Goal: Complete application form

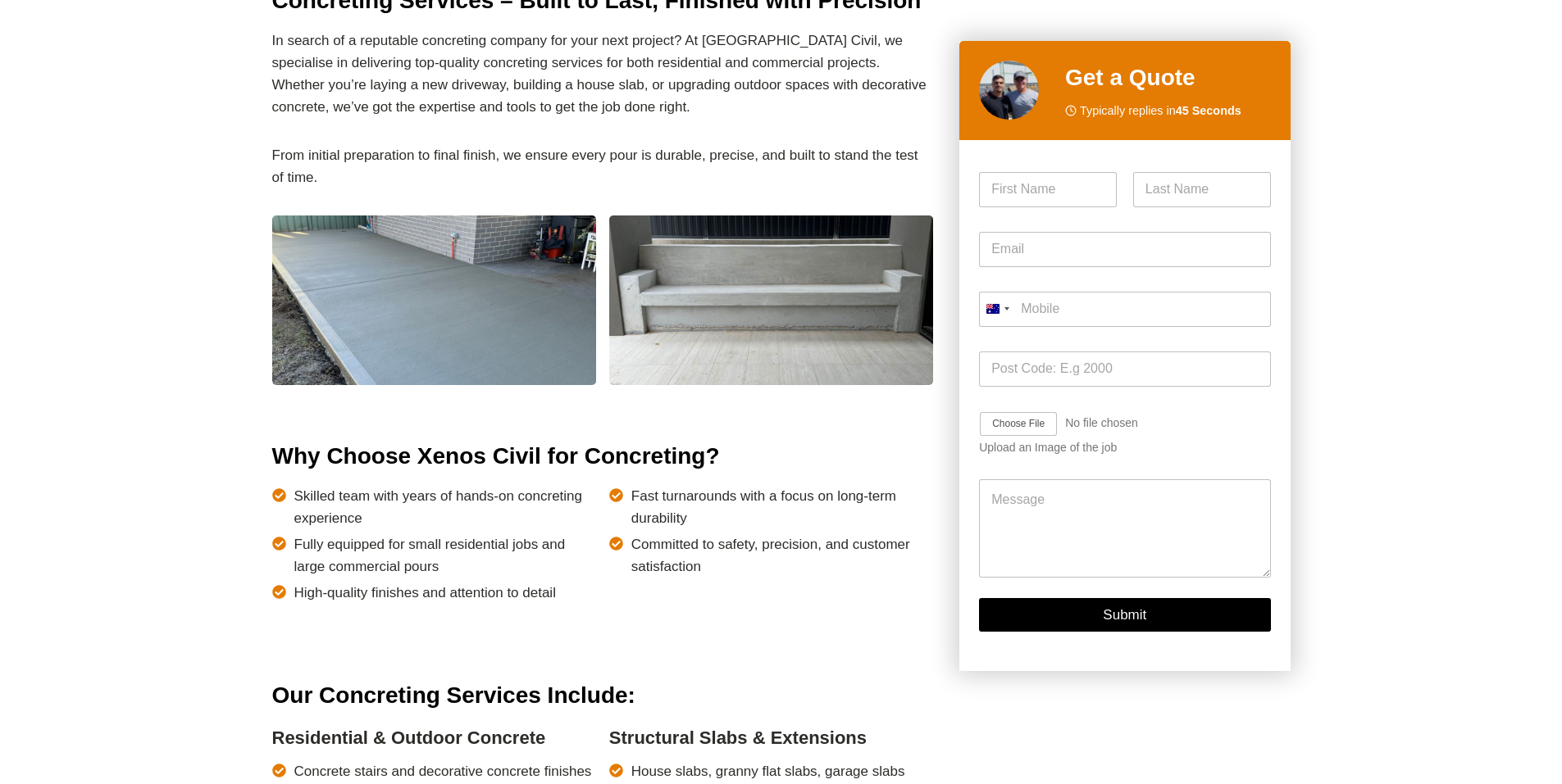
scroll to position [901, 0]
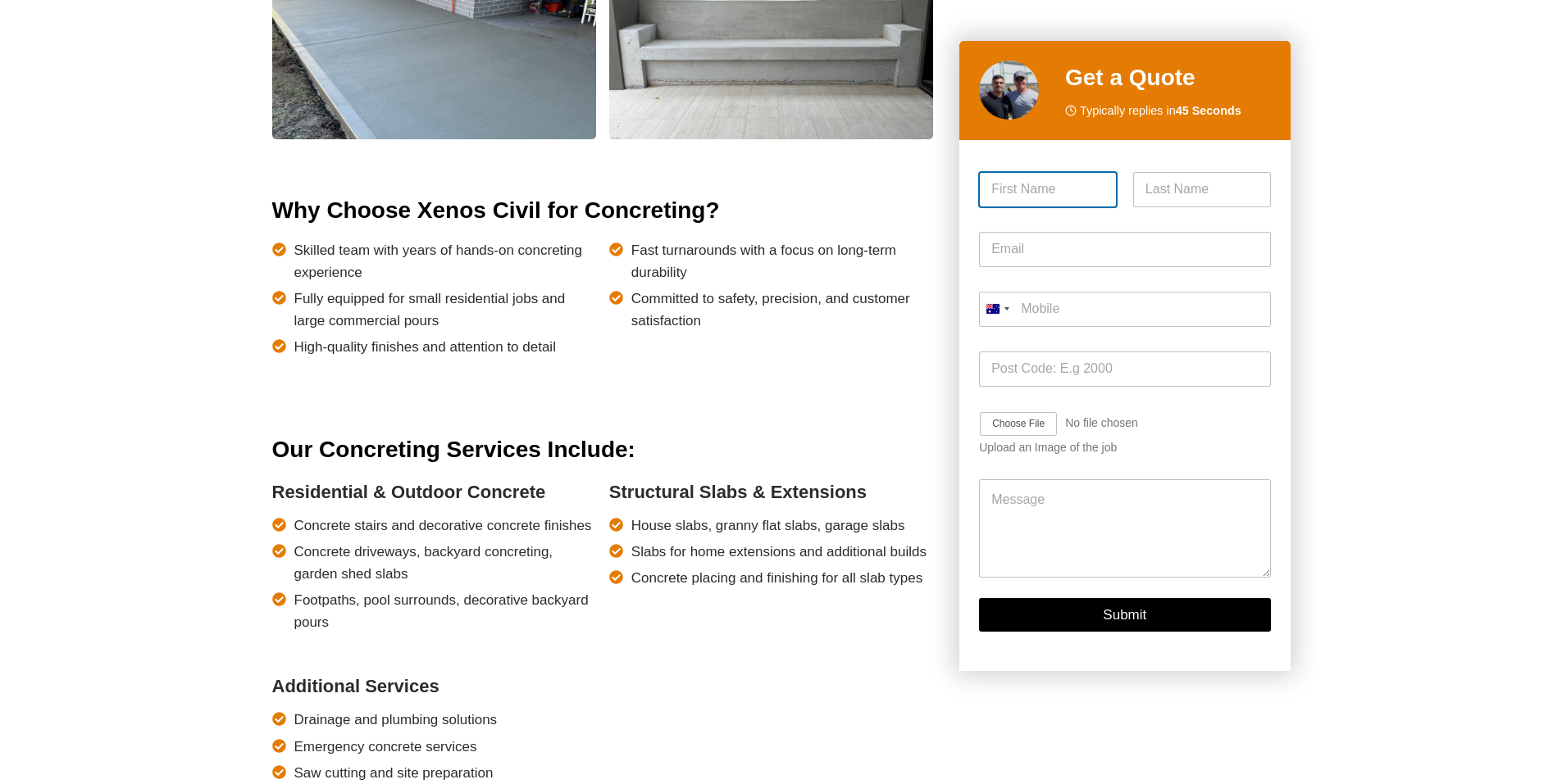
click at [1050, 187] on input "First" at bounding box center [1048, 190] width 138 height 35
type input "[PERSON_NAME]"
type input "[EMAIL_ADDRESS][DOMAIN_NAME]"
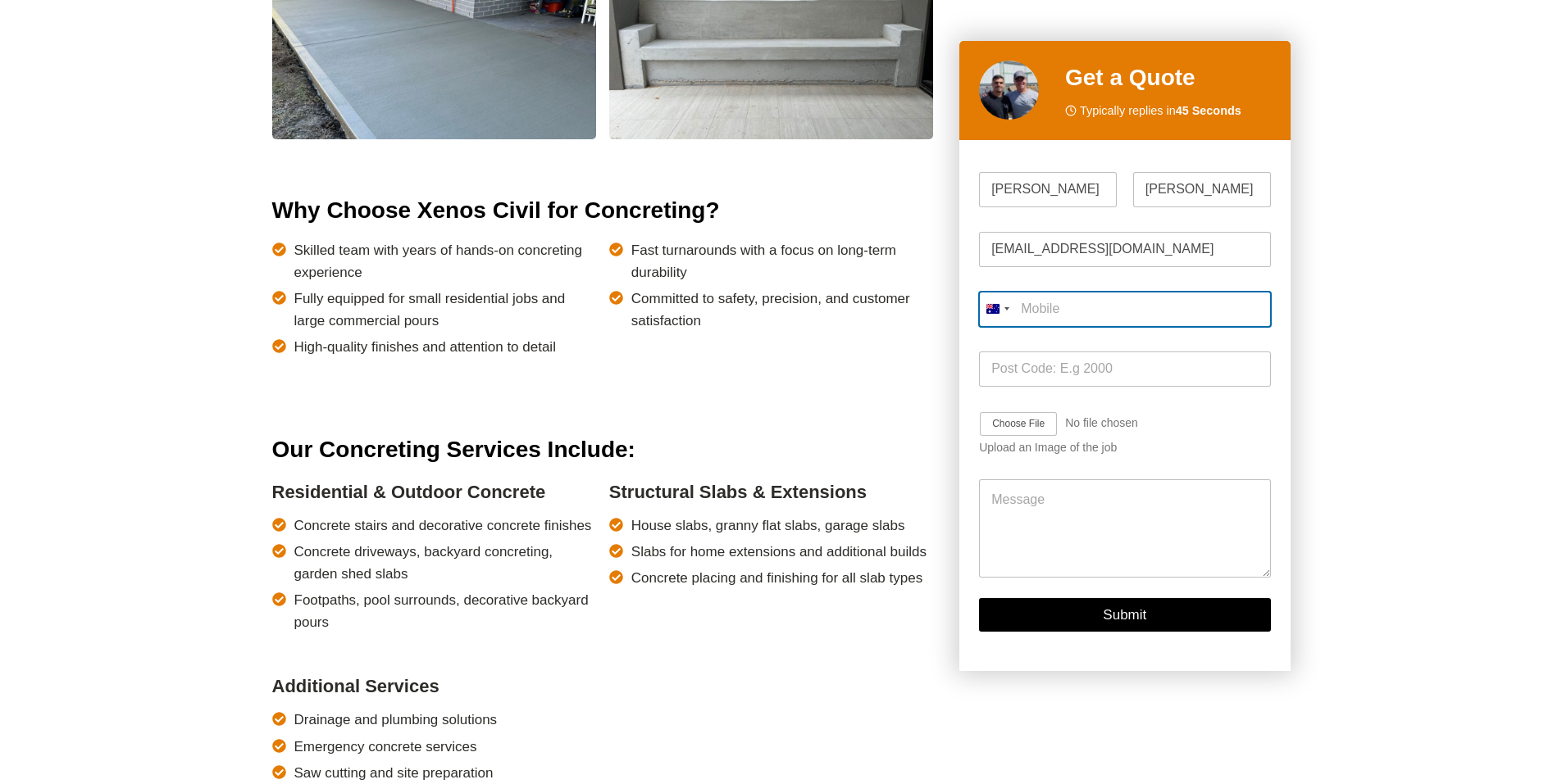
type input "0403 996 034"
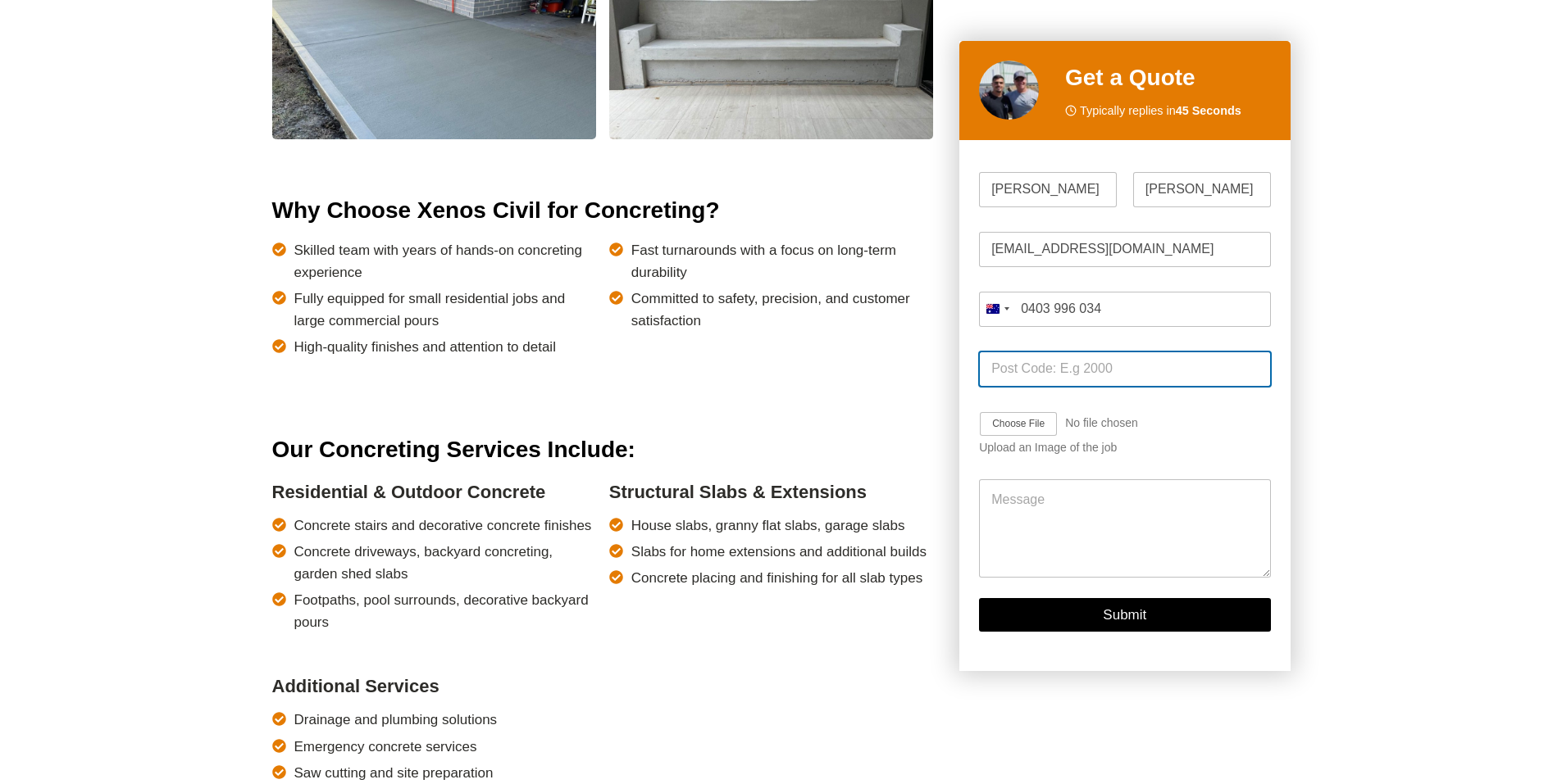
type input "2035"
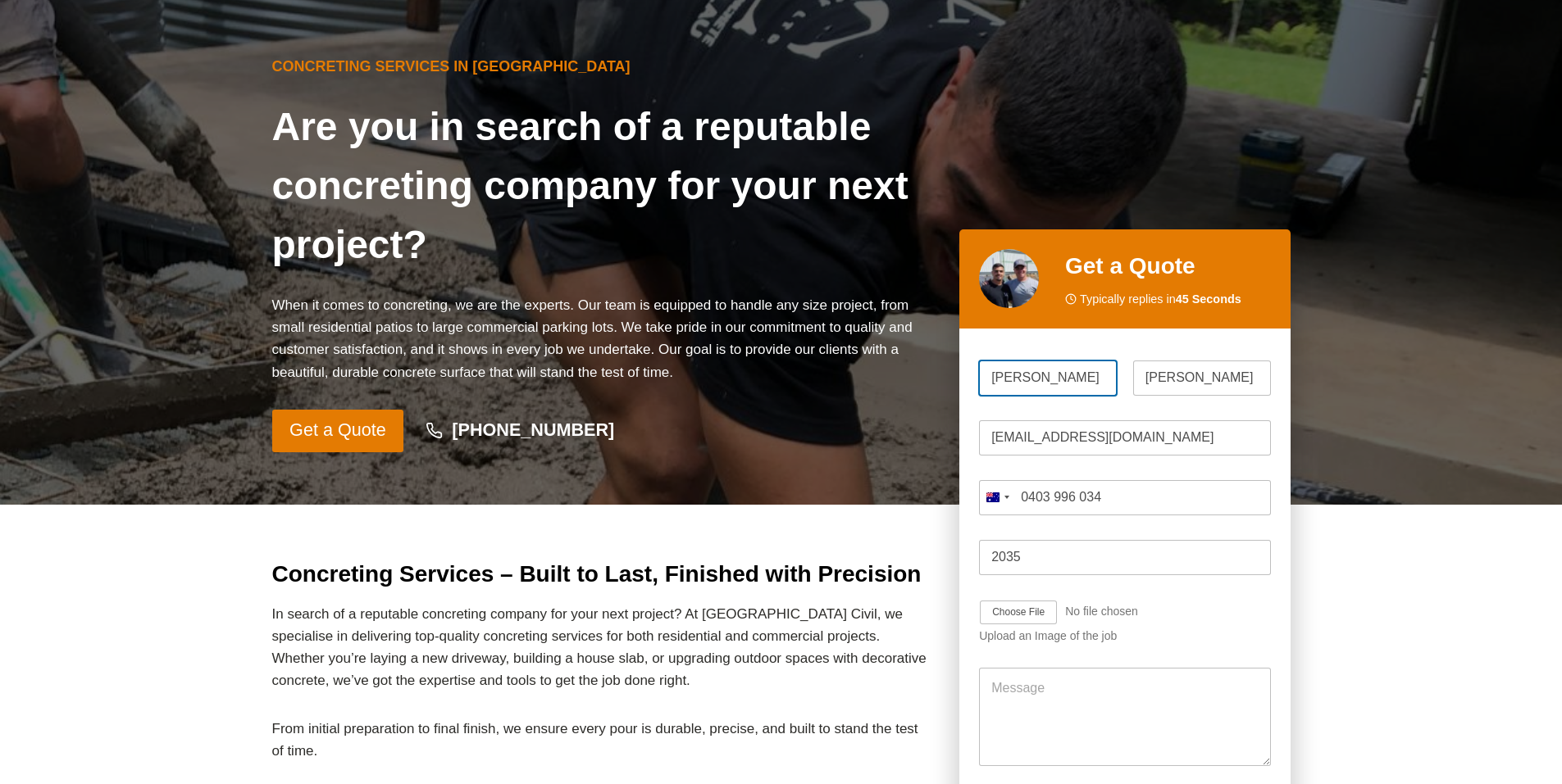
scroll to position [410, 0]
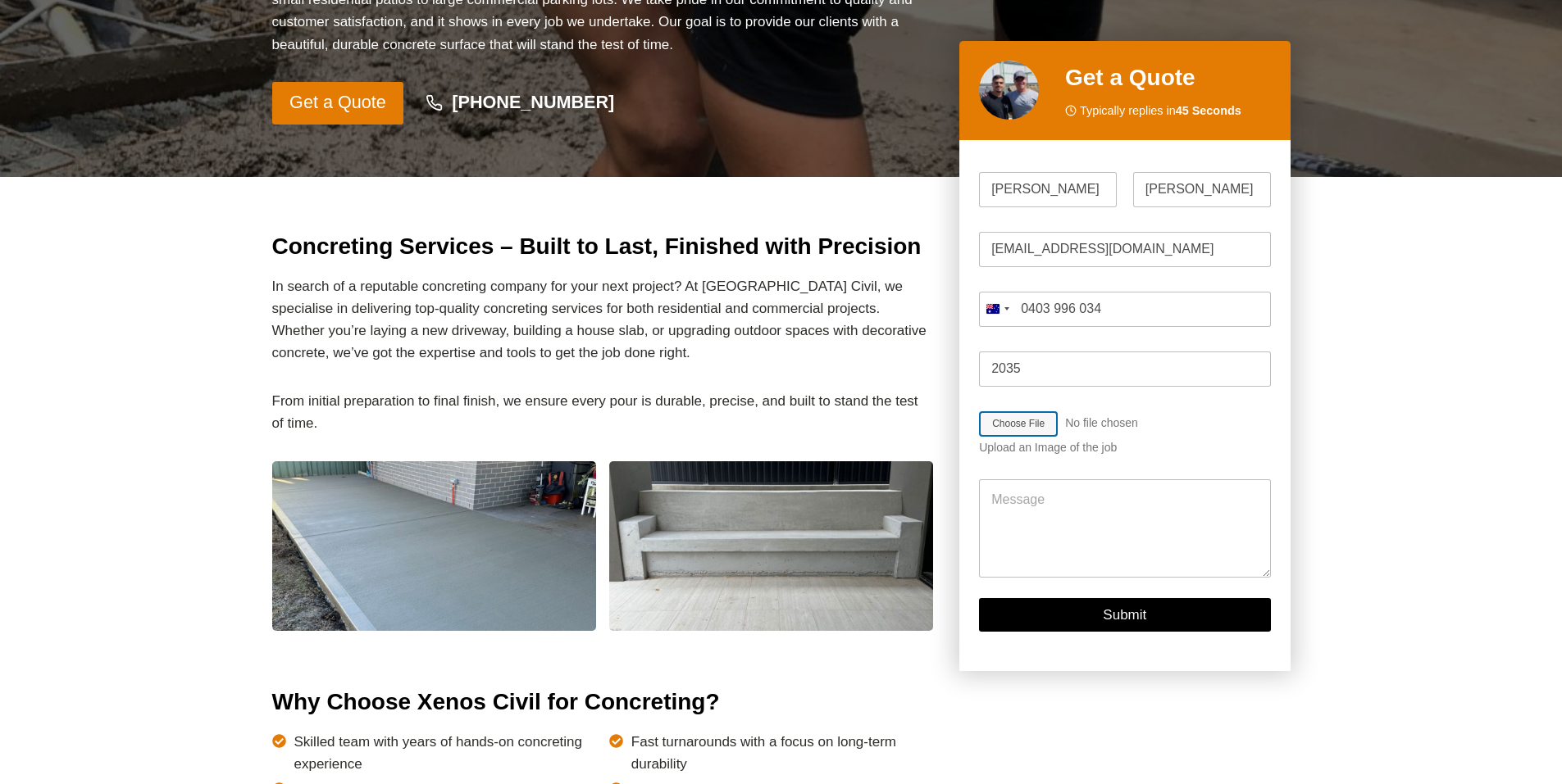
click at [1037, 424] on input "Job Image Upload" at bounding box center [1066, 424] width 175 height 26
type input "C:\fakepath\25.150-S-A- [STREET_ADDRESS]pdf"
click at [1022, 502] on textarea "Message" at bounding box center [1124, 530] width 291 height 99
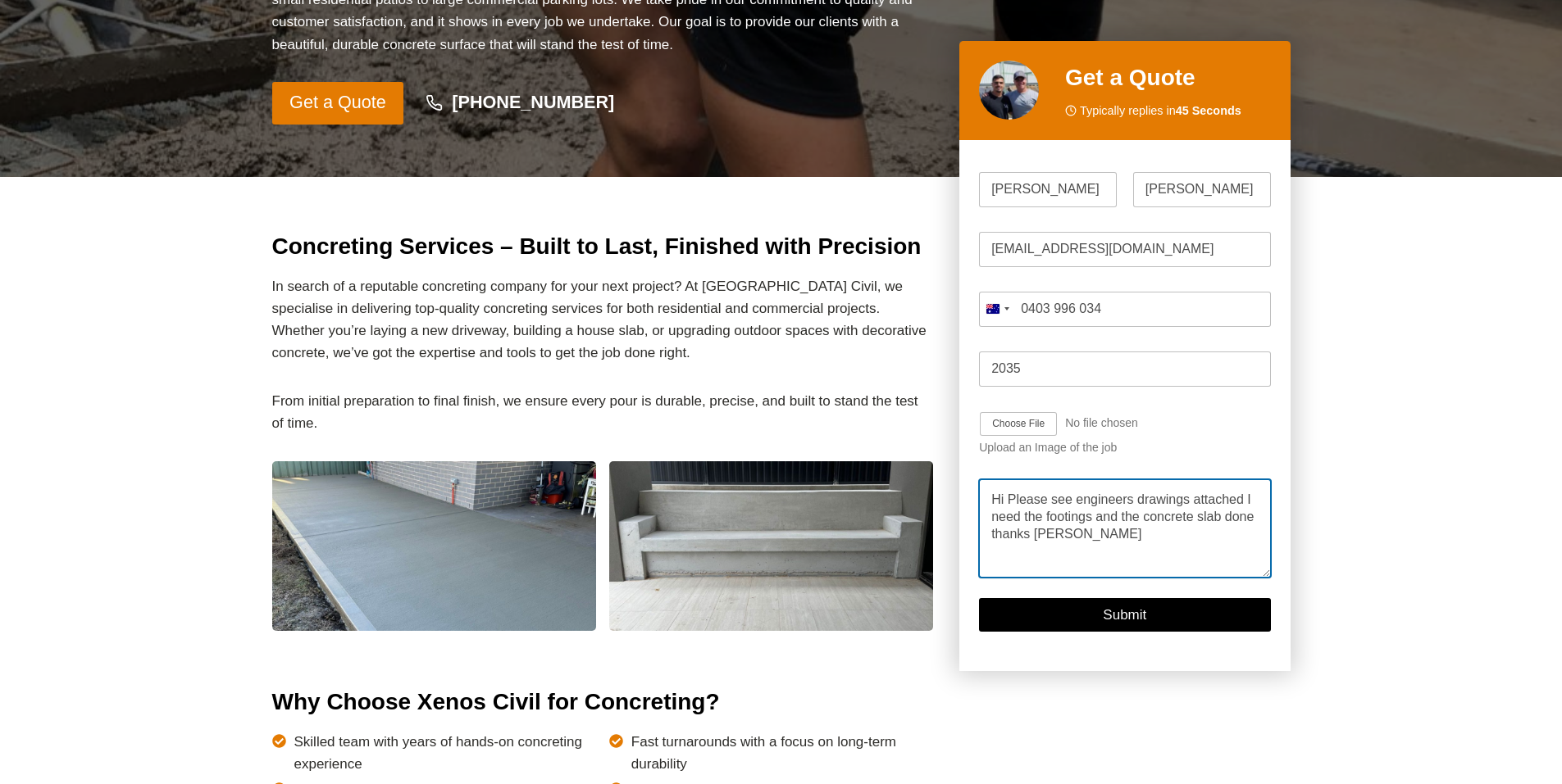
type textarea "Hi Please see engineers drawings attached I need the footings and the concrete …"
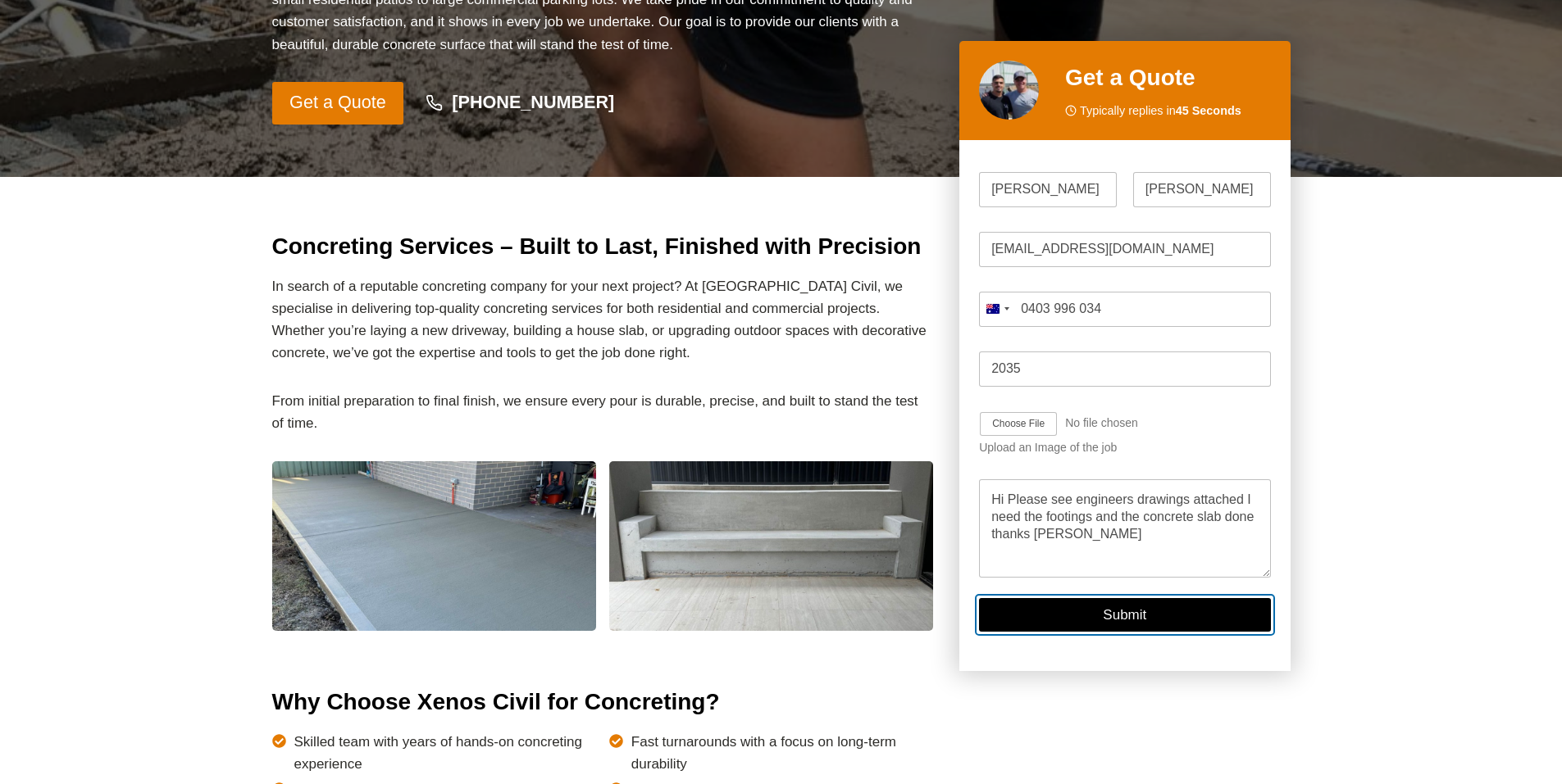
click at [1178, 616] on button "Submit" at bounding box center [1124, 616] width 291 height 34
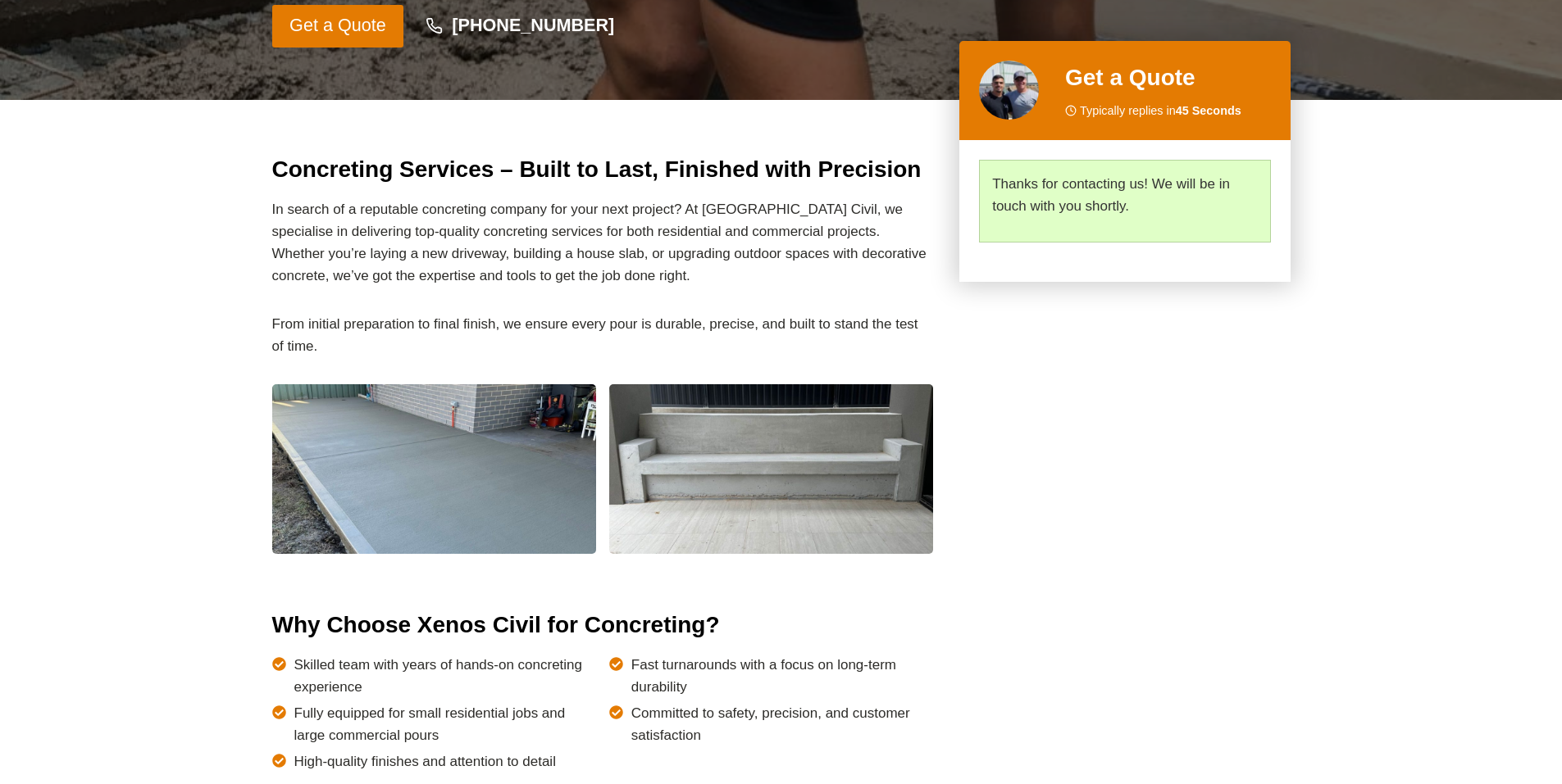
scroll to position [488, 0]
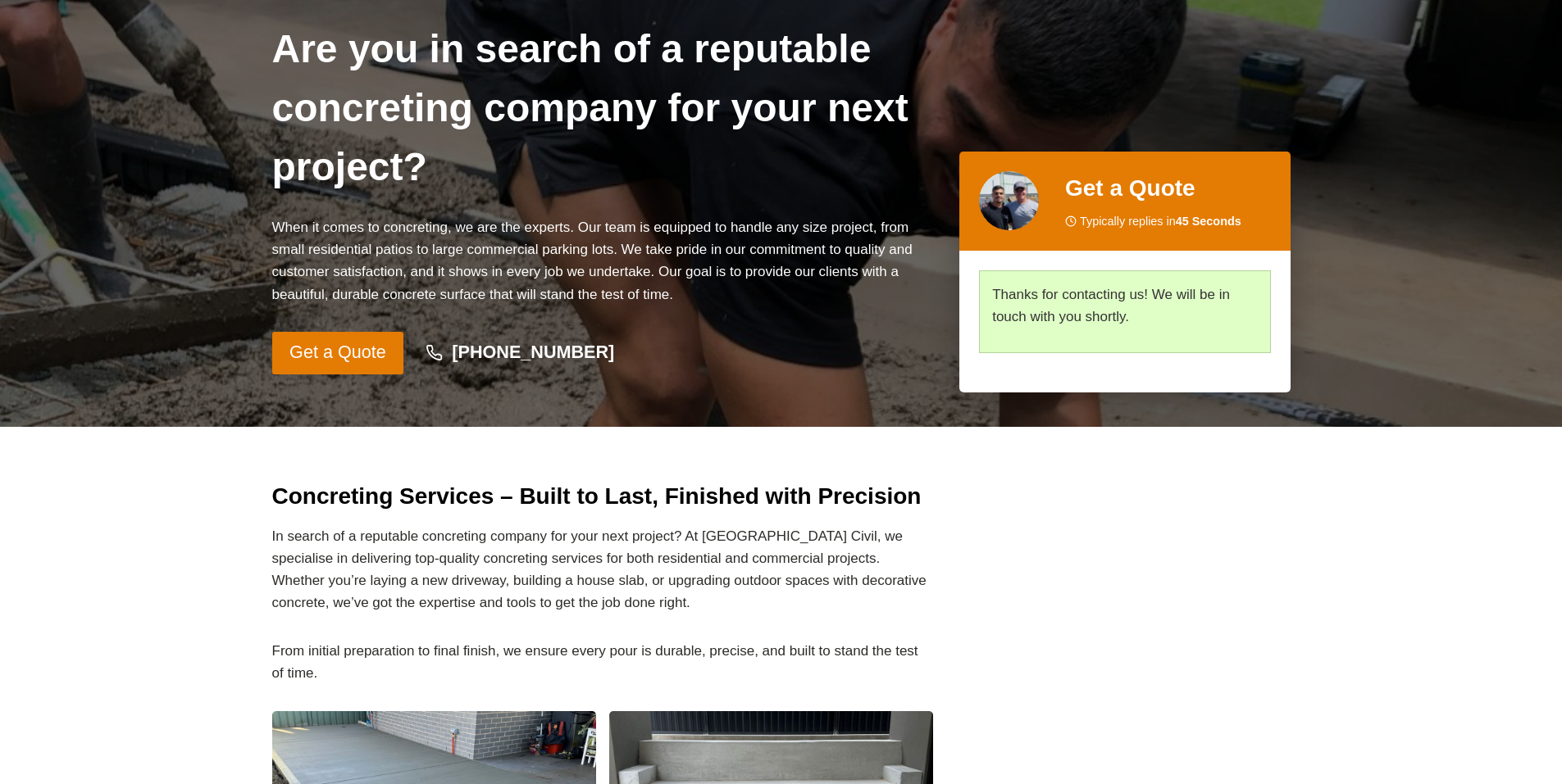
scroll to position [0, 0]
